Goal: Transaction & Acquisition: Subscribe to service/newsletter

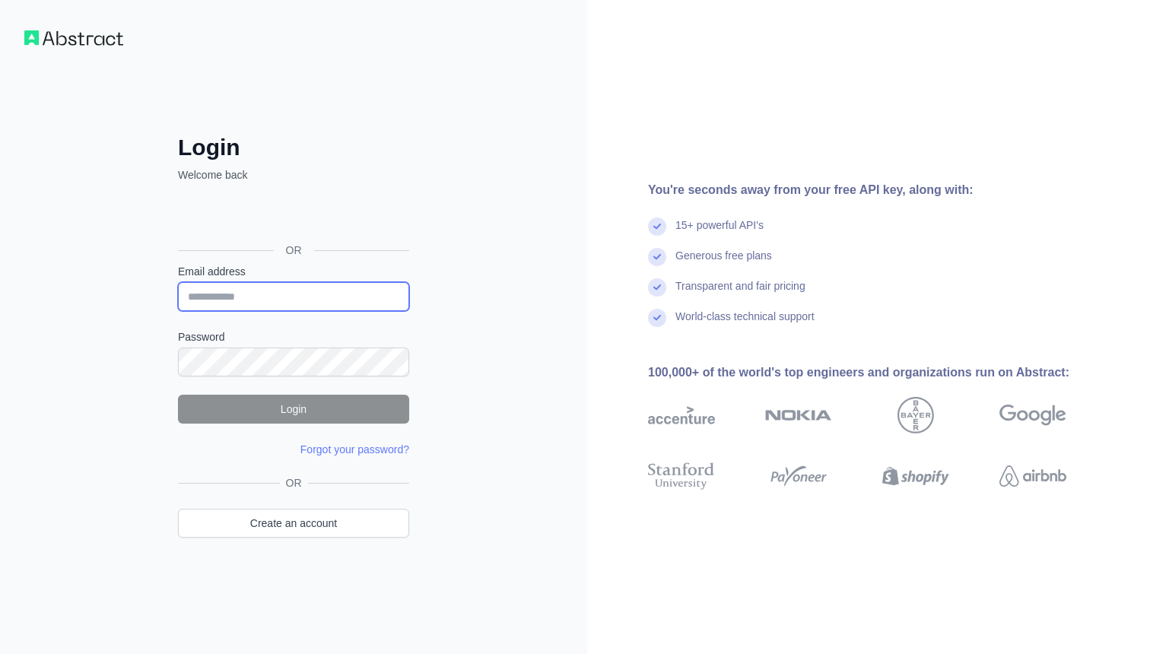
click at [307, 294] on input "Email address" at bounding box center [293, 296] width 231 height 29
type input "**********"
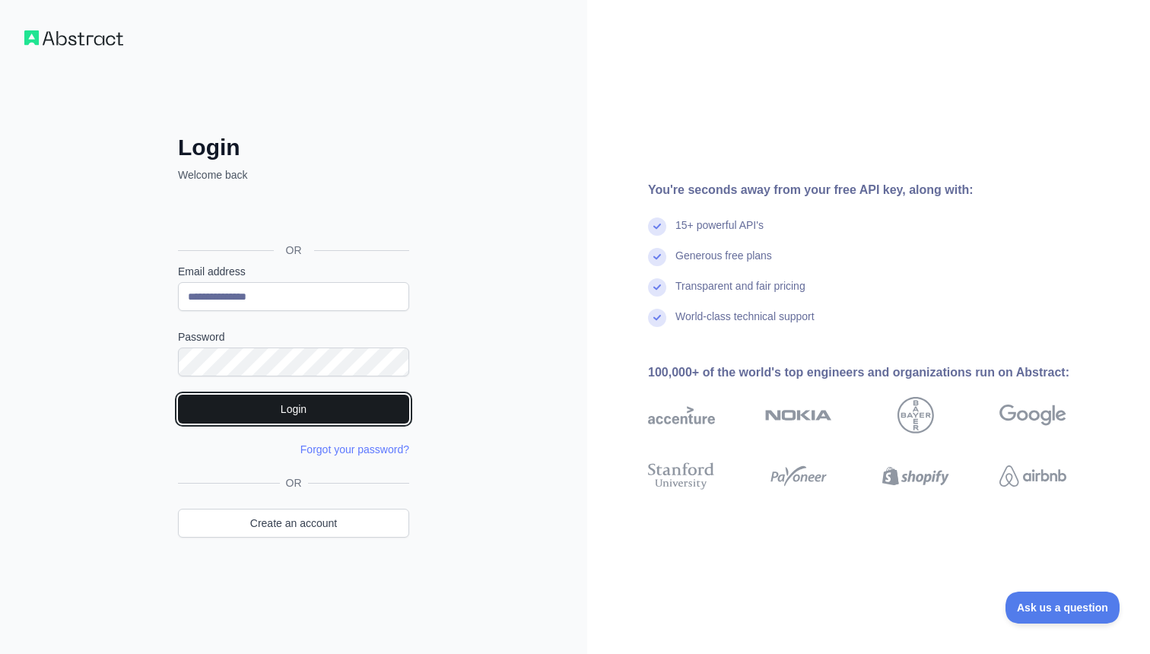
click at [262, 406] on button "Login" at bounding box center [293, 409] width 231 height 29
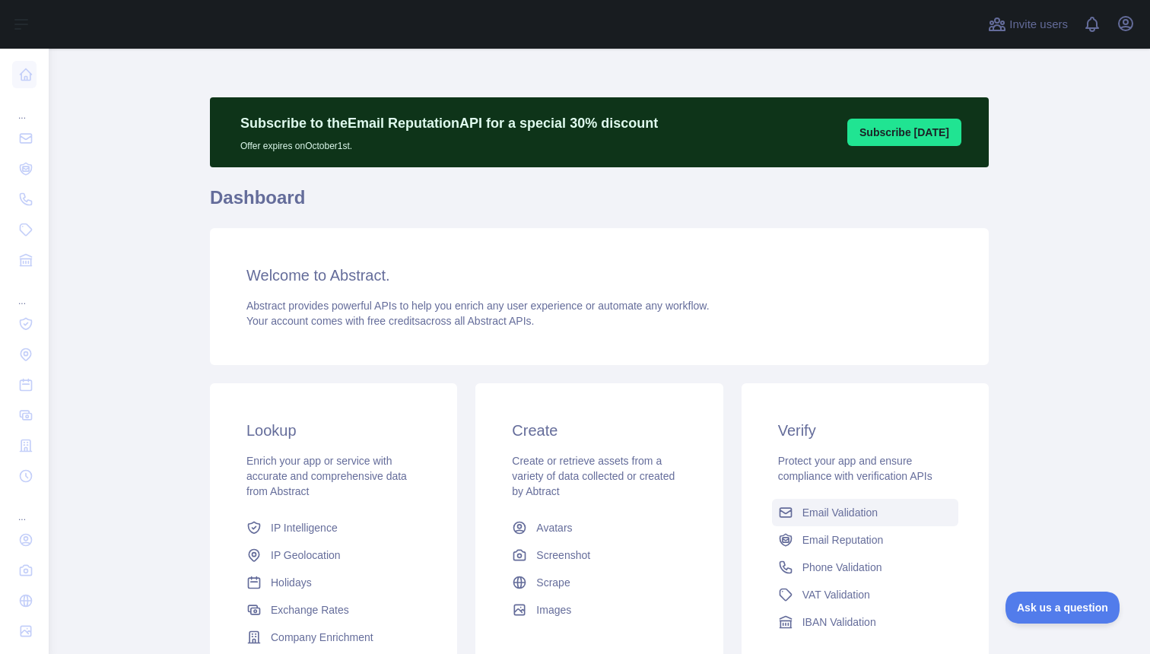
click at [851, 508] on span "Email Validation" at bounding box center [839, 512] width 75 height 15
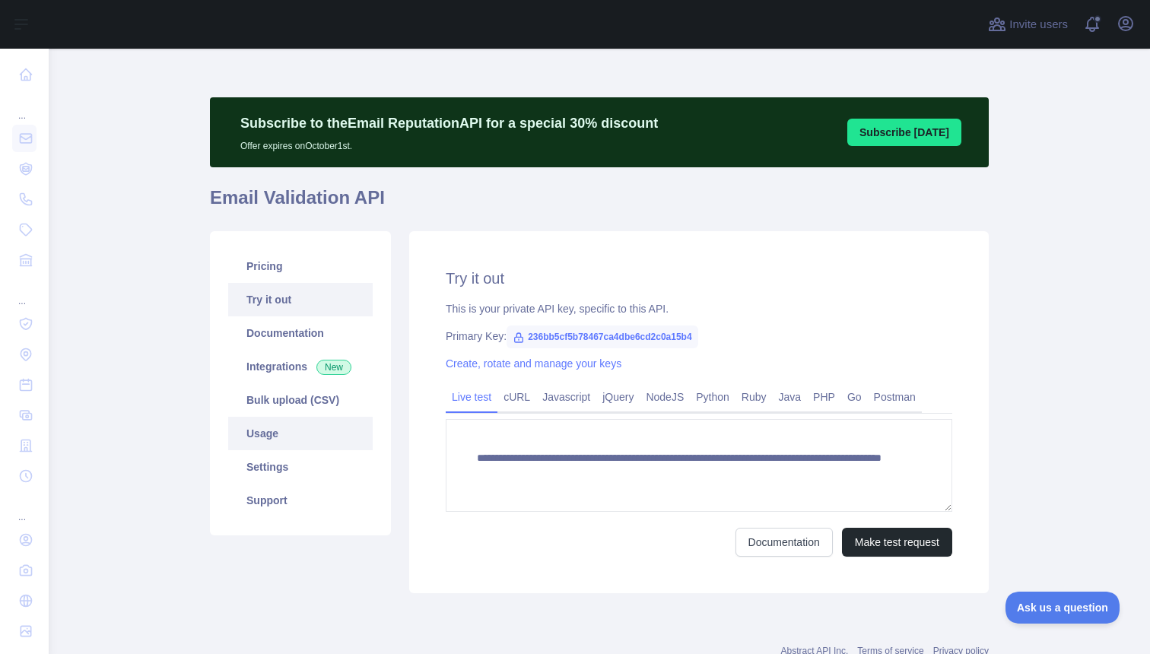
click at [274, 431] on link "Usage" at bounding box center [300, 433] width 144 height 33
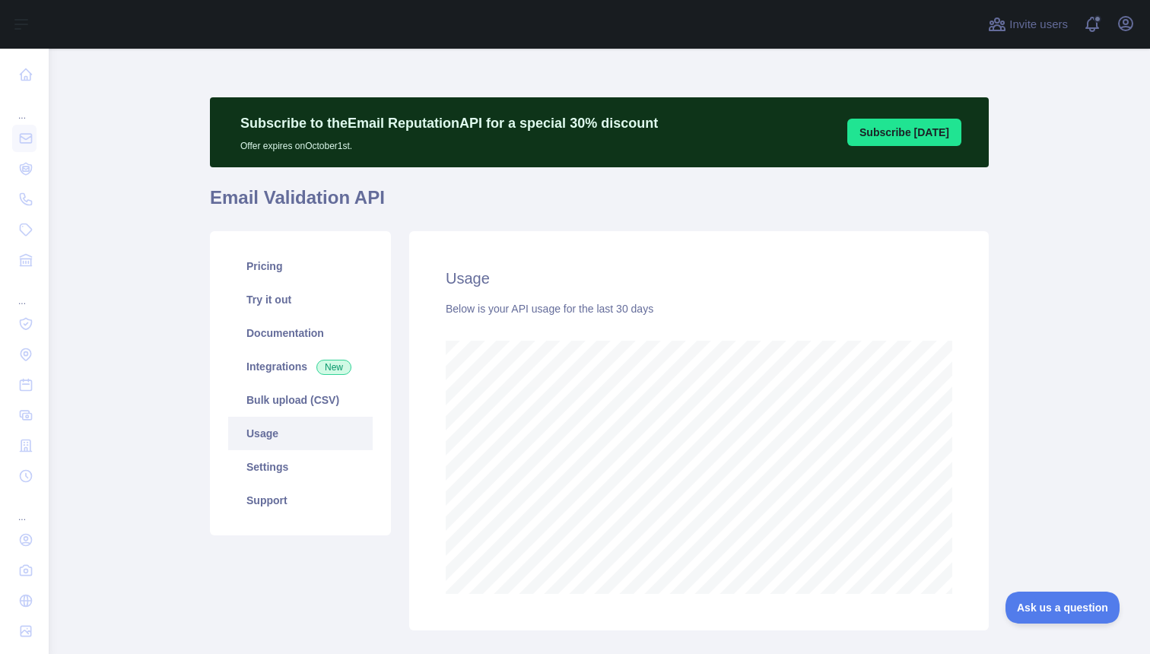
scroll to position [605, 1101]
click at [261, 259] on link "Pricing" at bounding box center [300, 265] width 144 height 33
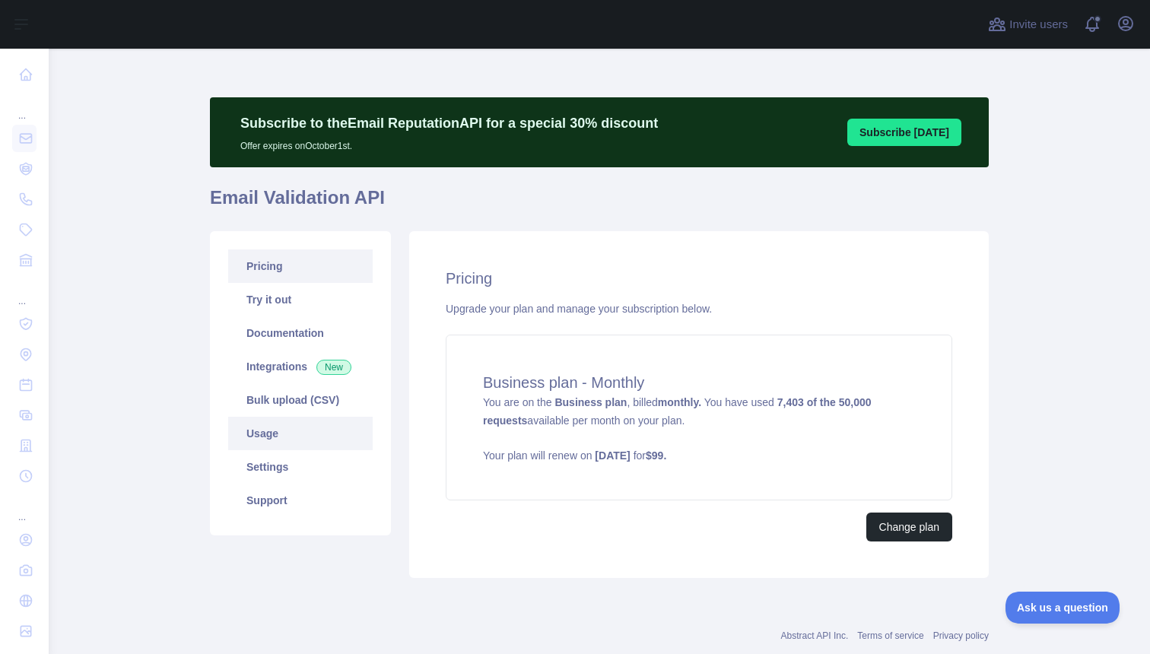
click at [255, 443] on link "Usage" at bounding box center [300, 433] width 144 height 33
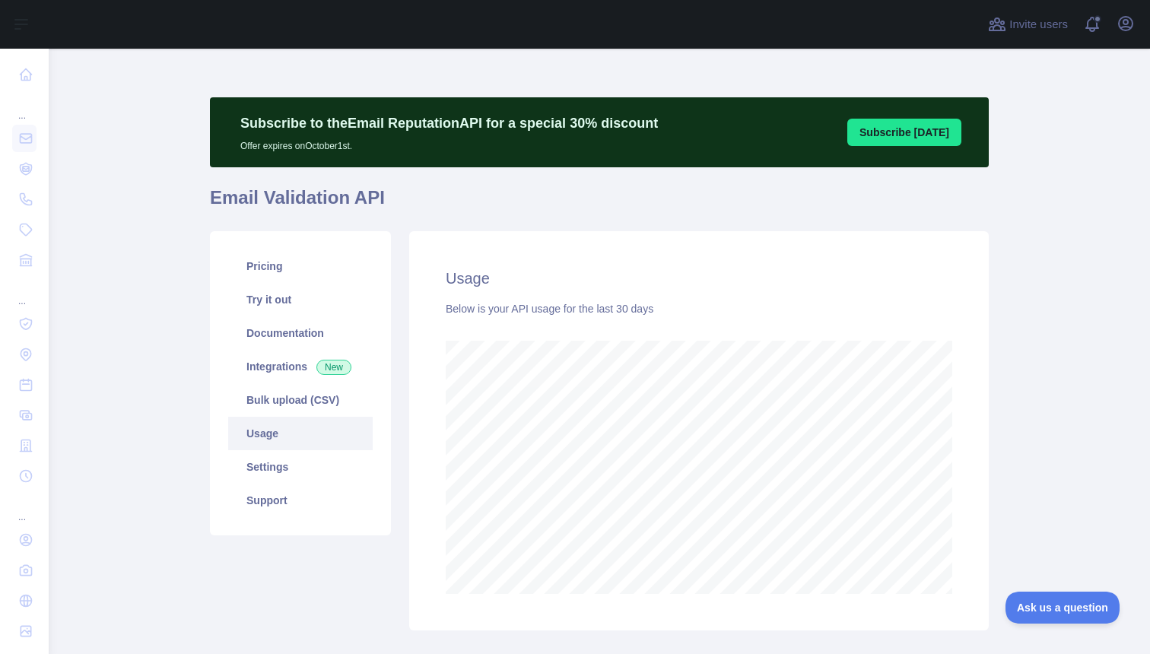
scroll to position [605, 1101]
click at [268, 267] on link "Pricing" at bounding box center [300, 265] width 144 height 33
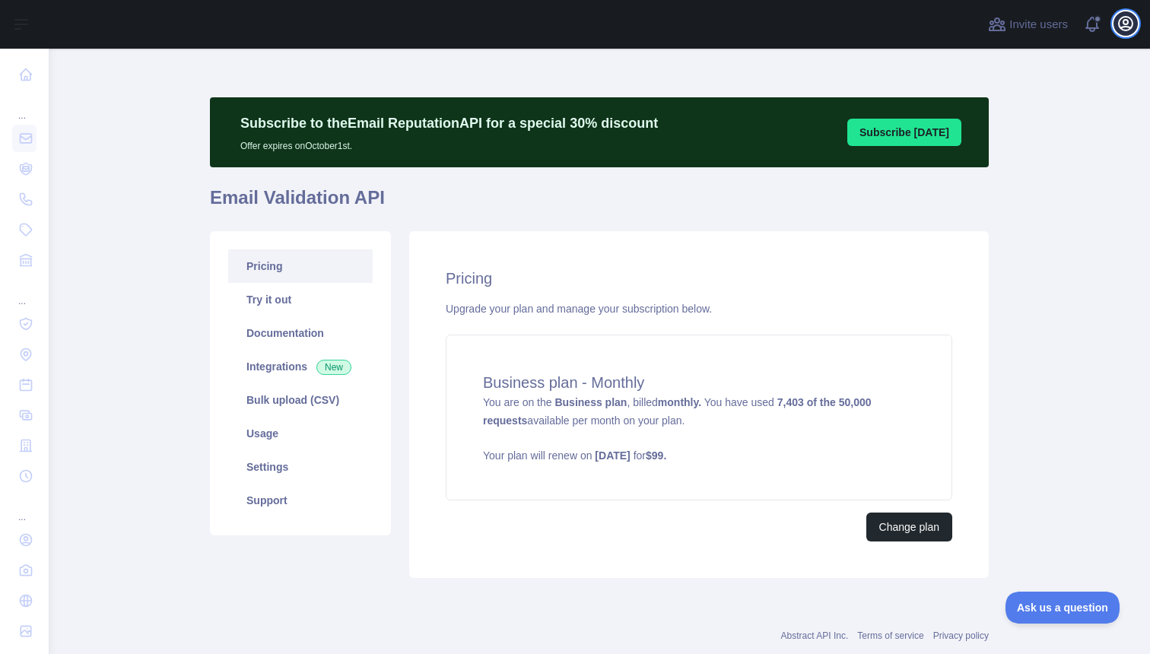
click at [1129, 30] on icon "button" at bounding box center [1126, 24] width 14 height 14
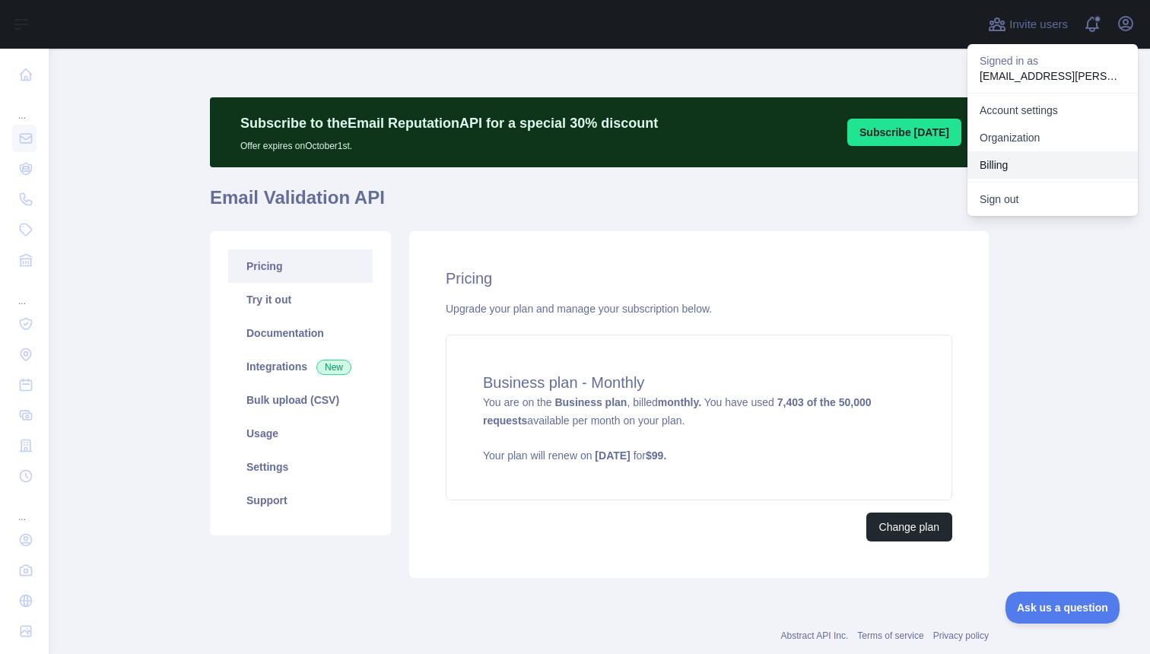
click at [1039, 167] on button "Billing" at bounding box center [1052, 164] width 170 height 27
